Goal: Complete application form

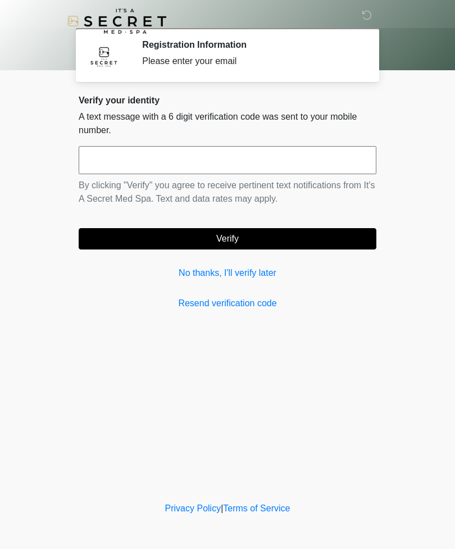
click at [108, 159] on input "text" at bounding box center [228, 160] width 298 height 28
type input "******"
click at [101, 234] on button "Verify" at bounding box center [228, 238] width 298 height 21
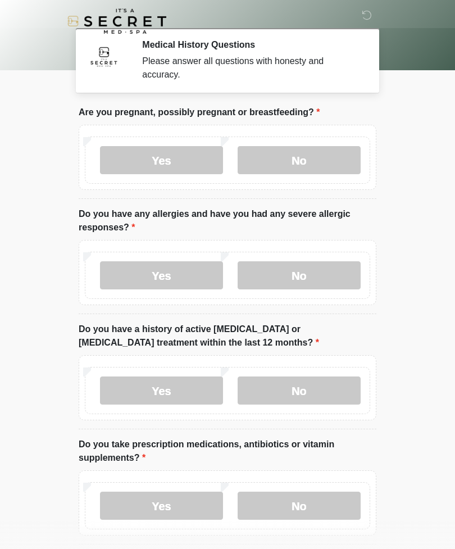
click at [339, 156] on label "No" at bounding box center [299, 160] width 123 height 28
click at [317, 279] on label "No" at bounding box center [299, 275] width 123 height 28
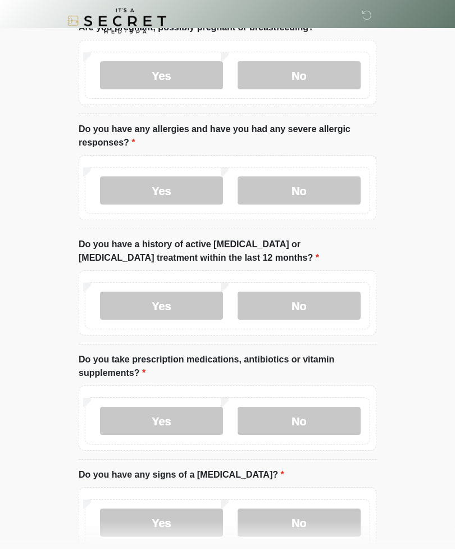
scroll to position [95, 0]
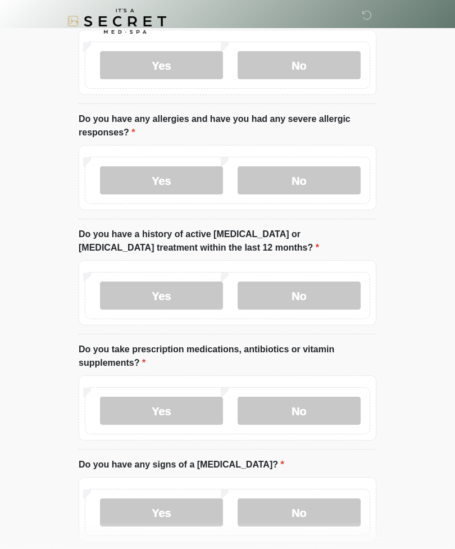
click at [330, 284] on label "No" at bounding box center [299, 295] width 123 height 28
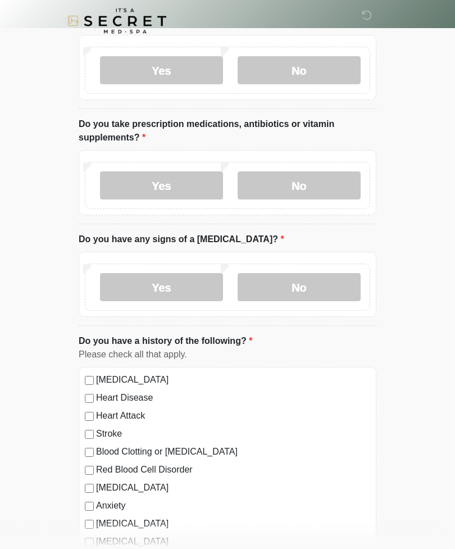
scroll to position [321, 0]
click at [112, 178] on label "Yes" at bounding box center [161, 185] width 123 height 28
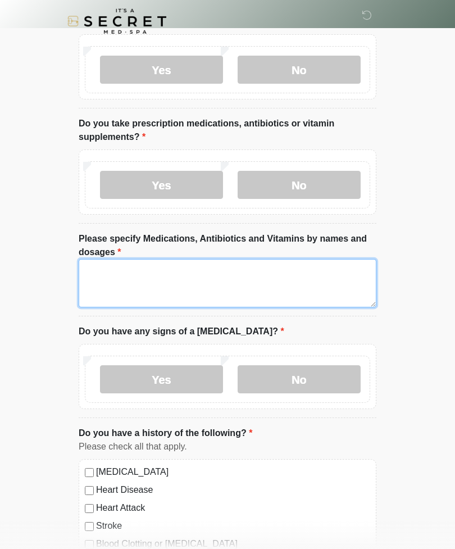
click at [110, 268] on textarea "Please specify Medications, Antibiotics and Vitamins by names and dosages" at bounding box center [228, 283] width 298 height 48
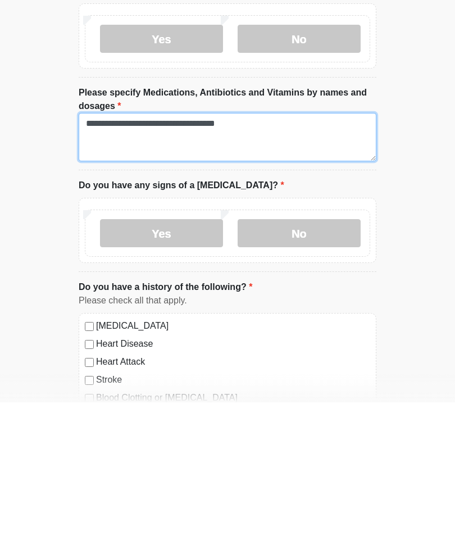
type textarea "**********"
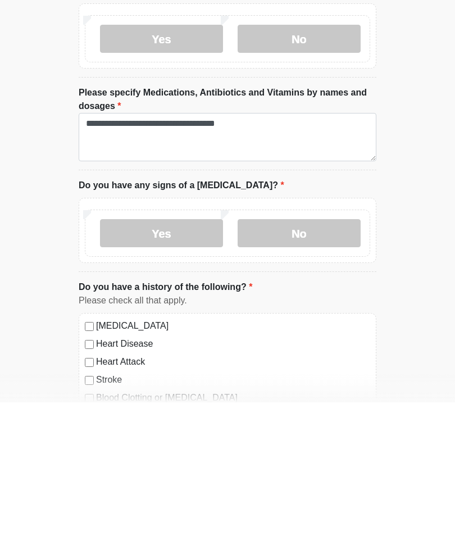
click at [345, 366] on label "No" at bounding box center [299, 380] width 123 height 28
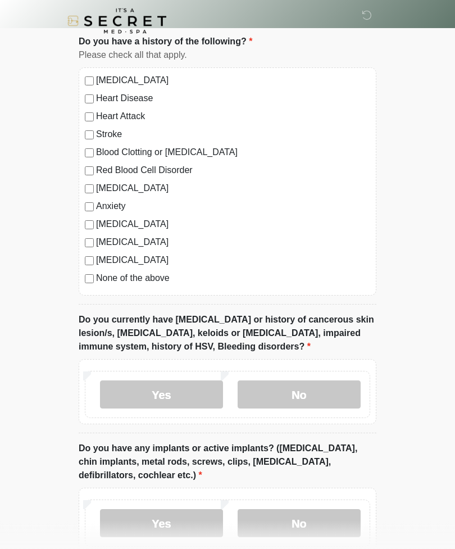
scroll to position [697, 0]
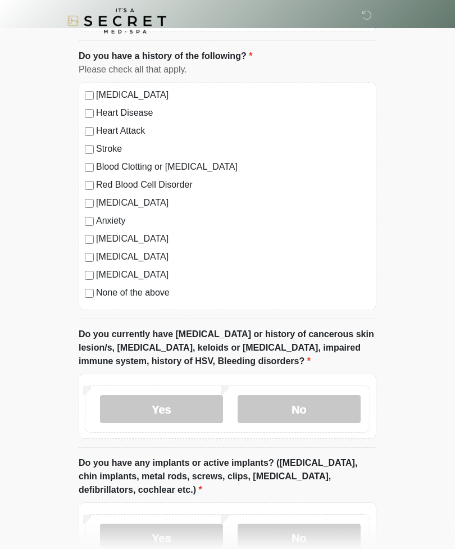
click at [265, 402] on label "No" at bounding box center [299, 409] width 123 height 28
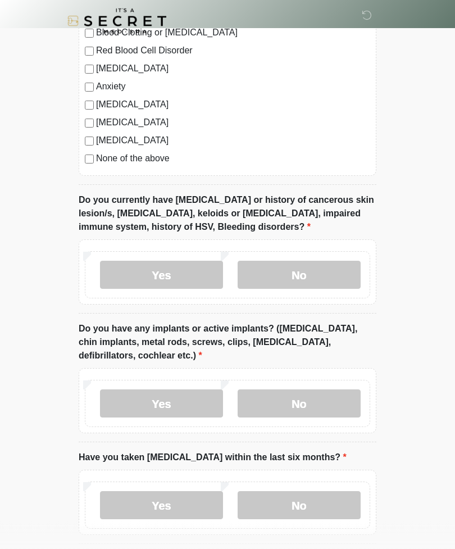
scroll to position [840, 0]
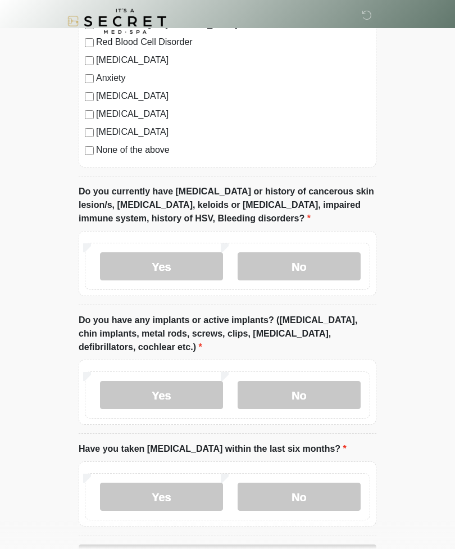
click at [259, 391] on label "No" at bounding box center [299, 395] width 123 height 28
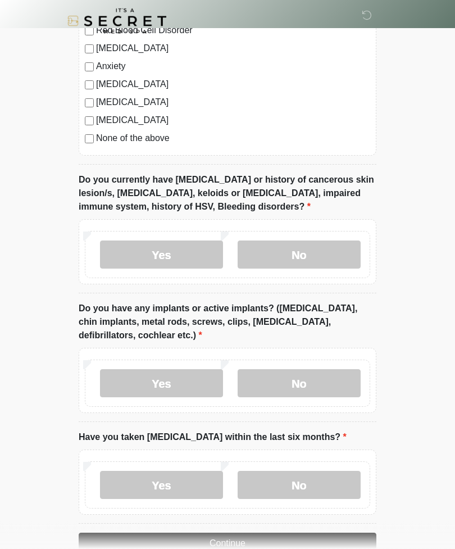
scroll to position [879, 0]
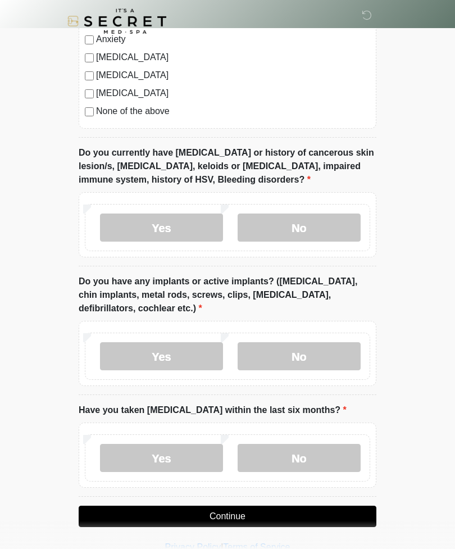
click at [264, 438] on div "Yes No" at bounding box center [227, 457] width 285 height 47
click at [266, 448] on label "No" at bounding box center [299, 458] width 123 height 28
click at [185, 520] on button "Continue" at bounding box center [228, 515] width 298 height 21
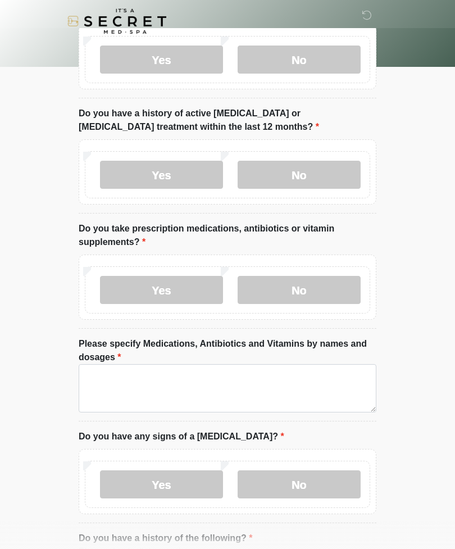
scroll to position [0, 0]
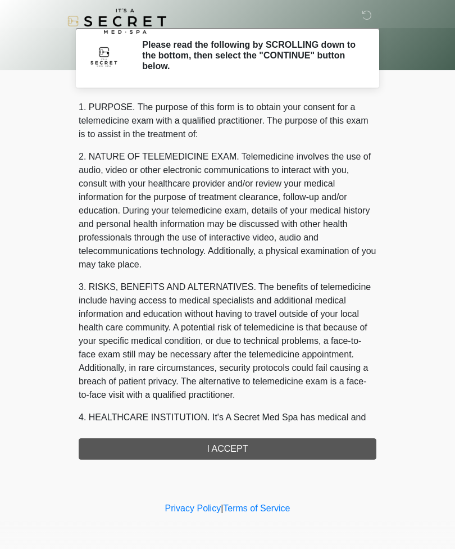
click at [196, 436] on div "1. PURPOSE. The purpose of this form is to obtain your consent for a telemedici…" at bounding box center [228, 280] width 298 height 359
click at [175, 430] on div "1. PURPOSE. The purpose of this form is to obtain your consent for a telemedici…" at bounding box center [228, 280] width 298 height 359
click at [174, 430] on div "1. PURPOSE. The purpose of this form is to obtain your consent for a telemedici…" at bounding box center [228, 280] width 298 height 359
click at [165, 443] on div "1. PURPOSE. The purpose of this form is to obtain your consent for a telemedici…" at bounding box center [228, 280] width 298 height 359
click at [216, 444] on div "1. PURPOSE. The purpose of this form is to obtain your consent for a telemedici…" at bounding box center [228, 280] width 298 height 359
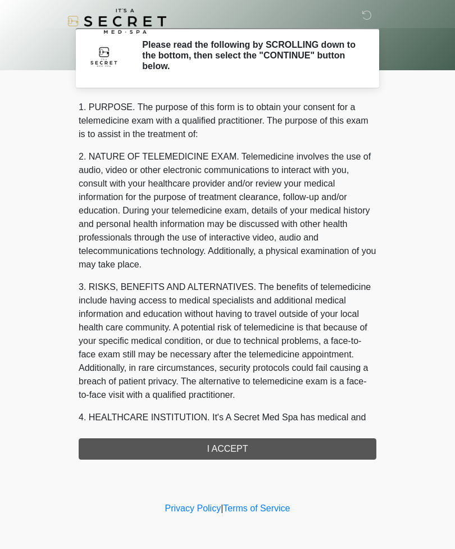
click at [217, 446] on div "1. PURPOSE. The purpose of this form is to obtain your consent for a telemedici…" at bounding box center [228, 280] width 298 height 359
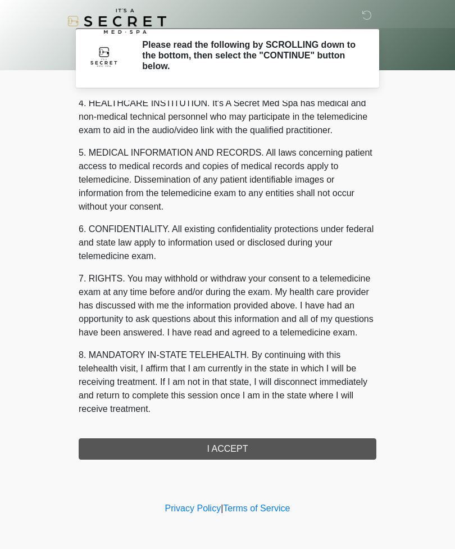
scroll to position [327, 0]
click at [142, 440] on button "I ACCEPT" at bounding box center [228, 448] width 298 height 21
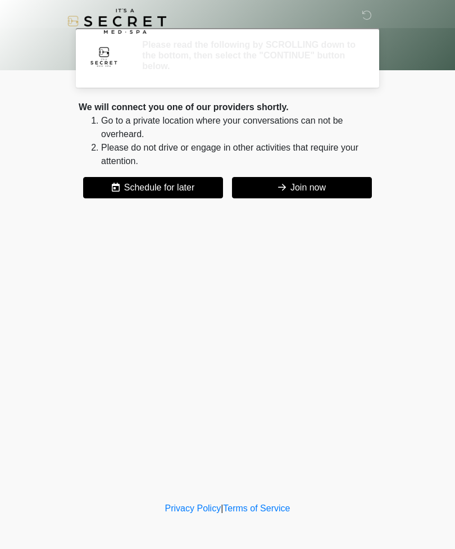
click at [129, 384] on div "‎ ‎ Please read the following by SCROLLING down to the bottom, then select the …" at bounding box center [227, 249] width 337 height 477
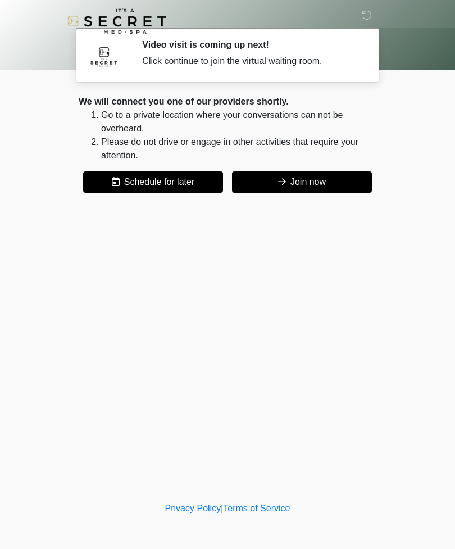
click at [353, 180] on button "Join now" at bounding box center [302, 181] width 140 height 21
